Goal: Task Accomplishment & Management: Use online tool/utility

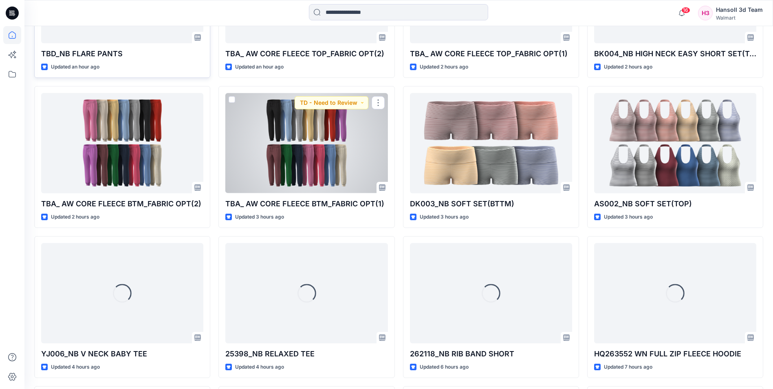
scroll to position [473, 0]
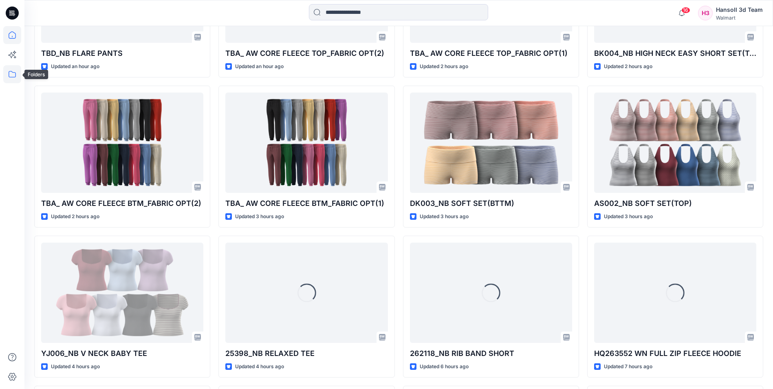
click at [7, 78] on icon at bounding box center [12, 74] width 18 height 18
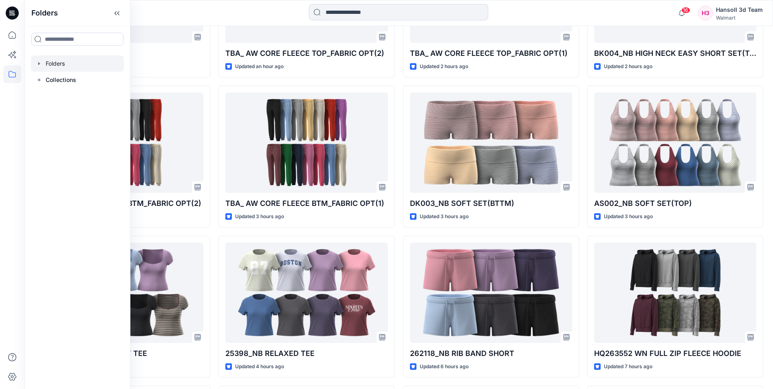
click at [71, 61] on div at bounding box center [77, 63] width 93 height 16
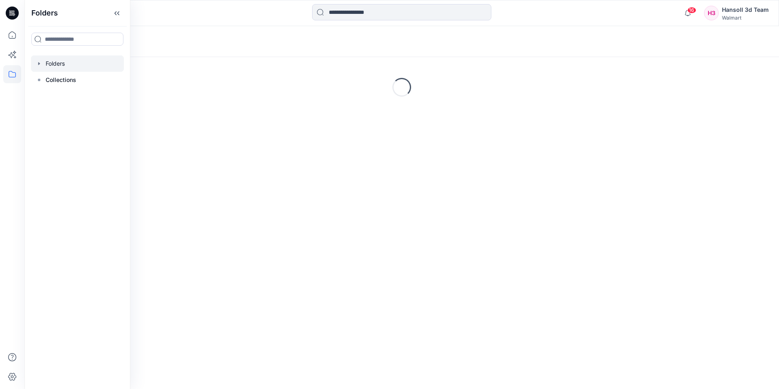
click at [265, 35] on div "Folders" at bounding box center [401, 41] width 755 height 31
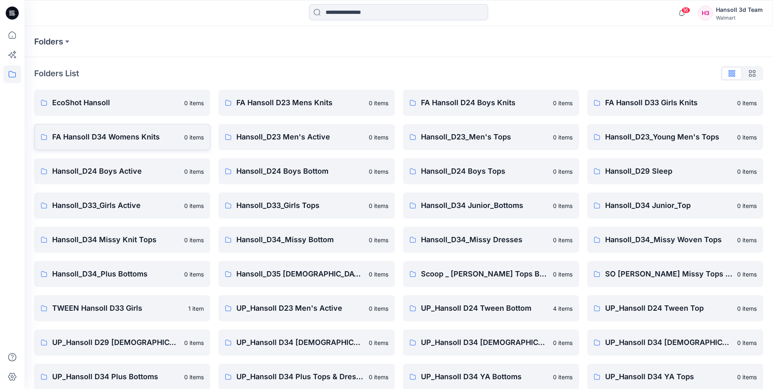
click at [132, 143] on link "FA Hansoll D34 Womens Knits 0 items" at bounding box center [122, 137] width 176 height 26
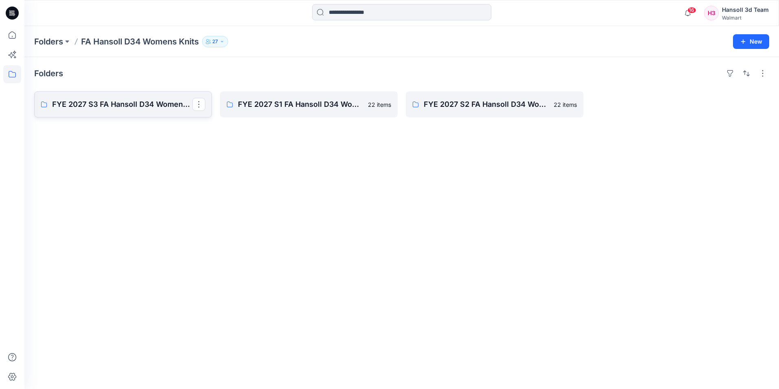
click at [101, 105] on p "FYE 2027 S3 FA Hansoll D34 Womens Knits" at bounding box center [122, 104] width 140 height 11
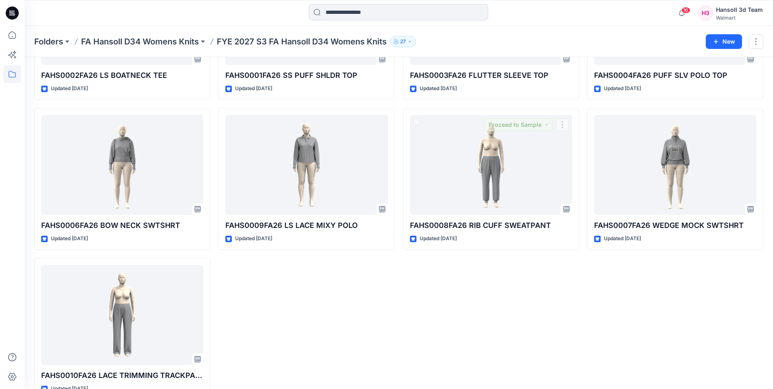
scroll to position [154, 0]
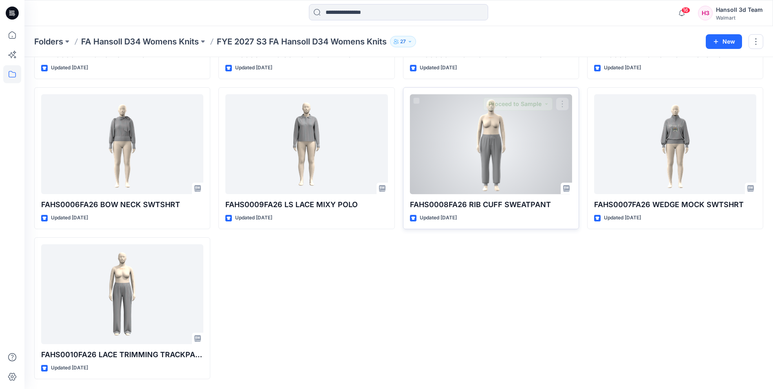
click at [498, 149] on div at bounding box center [491, 144] width 162 height 100
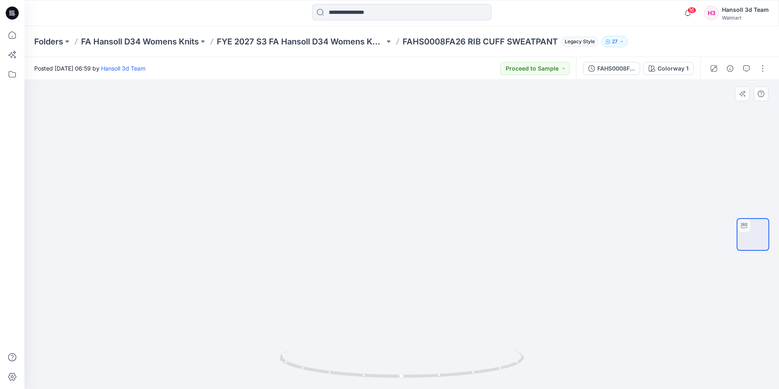
drag, startPoint x: 417, startPoint y: 302, endPoint x: 429, endPoint y: 182, distance: 120.4
drag, startPoint x: 516, startPoint y: 220, endPoint x: 528, endPoint y: 332, distance: 112.8
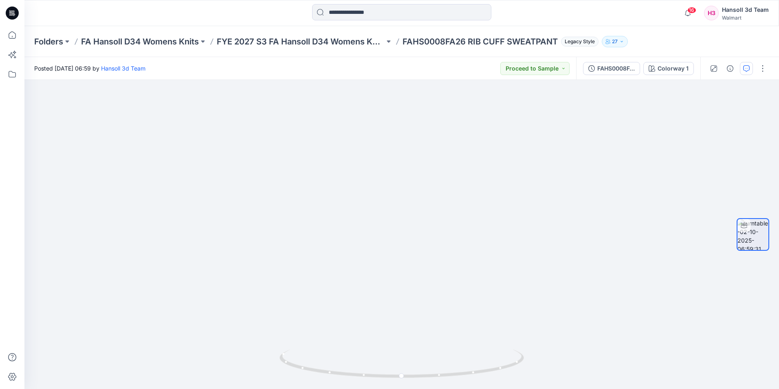
click at [747, 70] on icon "button" at bounding box center [746, 68] width 7 height 7
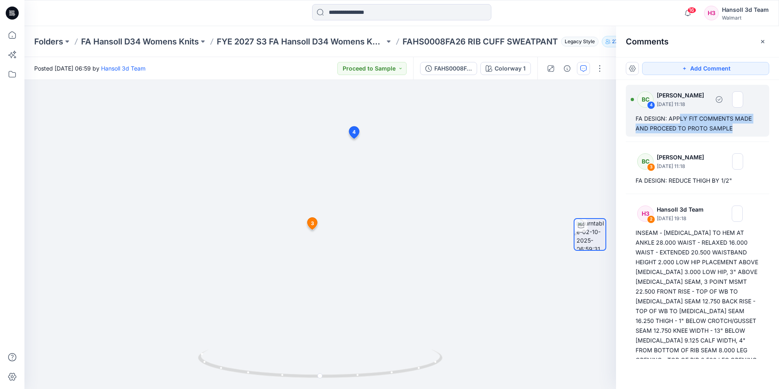
drag, startPoint x: 678, startPoint y: 118, endPoint x: 744, endPoint y: 128, distance: 66.8
click at [744, 128] on div "FA DESIGN: APPLY FIT COMMENTS MADE AND PROCEED TO PROTO SAMPLE" at bounding box center [698, 124] width 124 height 20
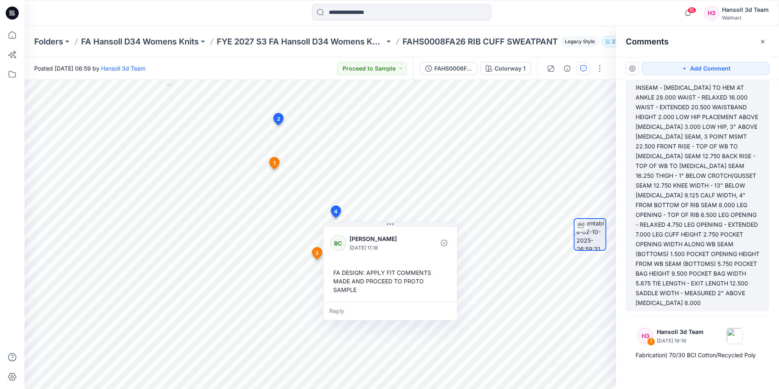
scroll to position [164, 0]
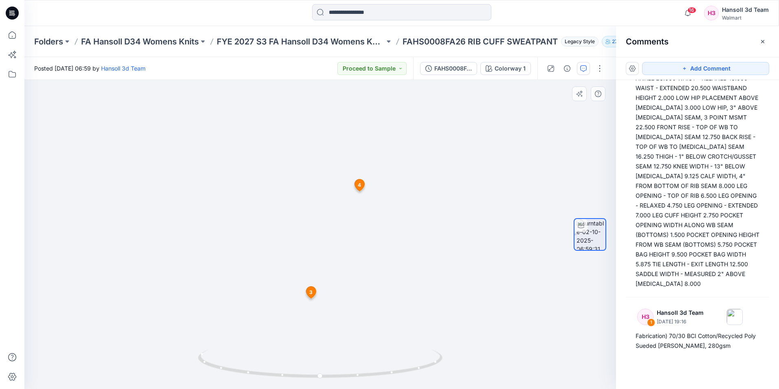
click at [374, 294] on img at bounding box center [320, 113] width 795 height 552
drag, startPoint x: 373, startPoint y: 315, endPoint x: 390, endPoint y: 219, distance: 97.3
click at [392, 158] on img at bounding box center [338, 70] width 795 height 637
drag, startPoint x: 393, startPoint y: 269, endPoint x: 415, endPoint y: 183, distance: 88.8
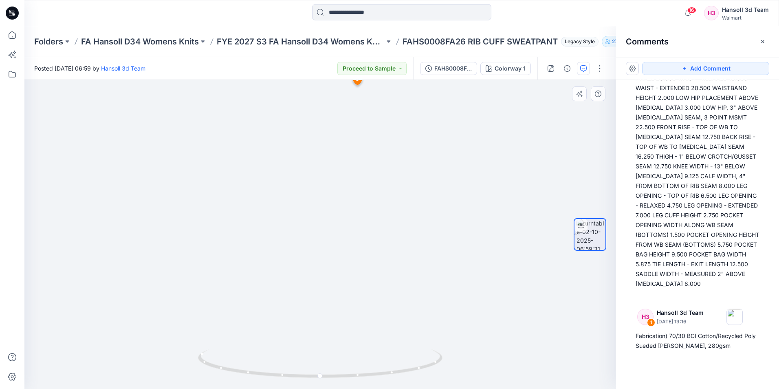
drag, startPoint x: 413, startPoint y: 221, endPoint x: 408, endPoint y: 314, distance: 93.4
click at [408, 317] on img at bounding box center [366, 6] width 795 height 765
drag, startPoint x: 428, startPoint y: 125, endPoint x: 442, endPoint y: 222, distance: 98.5
click at [432, 276] on img at bounding box center [371, 132] width 795 height 514
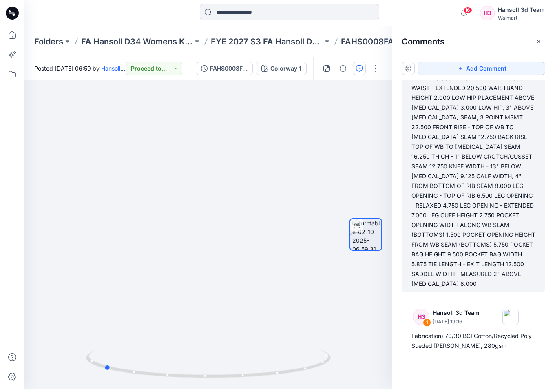
drag, startPoint x: 240, startPoint y: 374, endPoint x: 513, endPoint y: 193, distance: 327.6
click at [277, 376] on icon at bounding box center [209, 364] width 247 height 31
